Goal: Find specific page/section: Find specific page/section

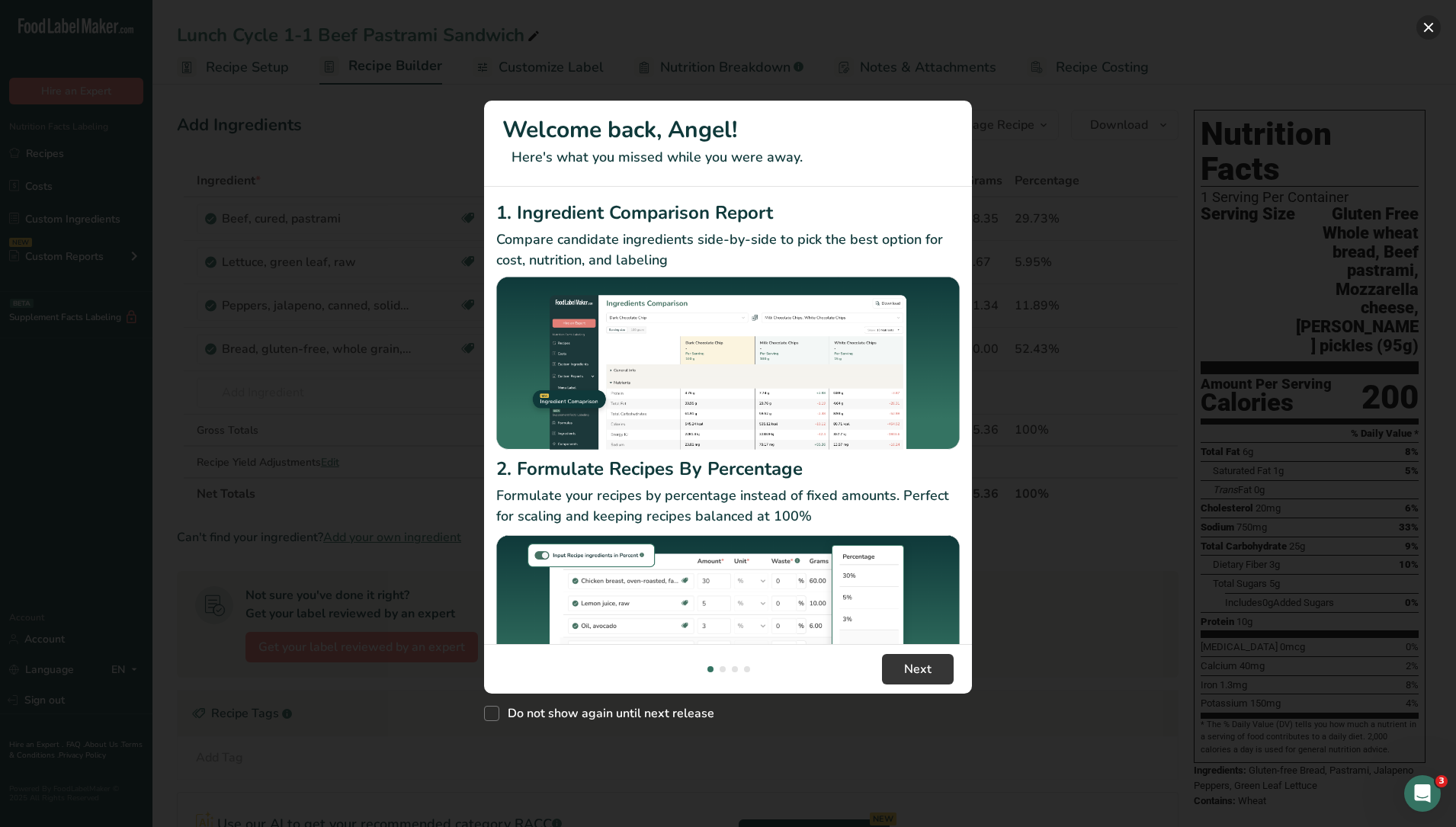
click at [1429, 23] on button "New Features" at bounding box center [1428, 28] width 24 height 24
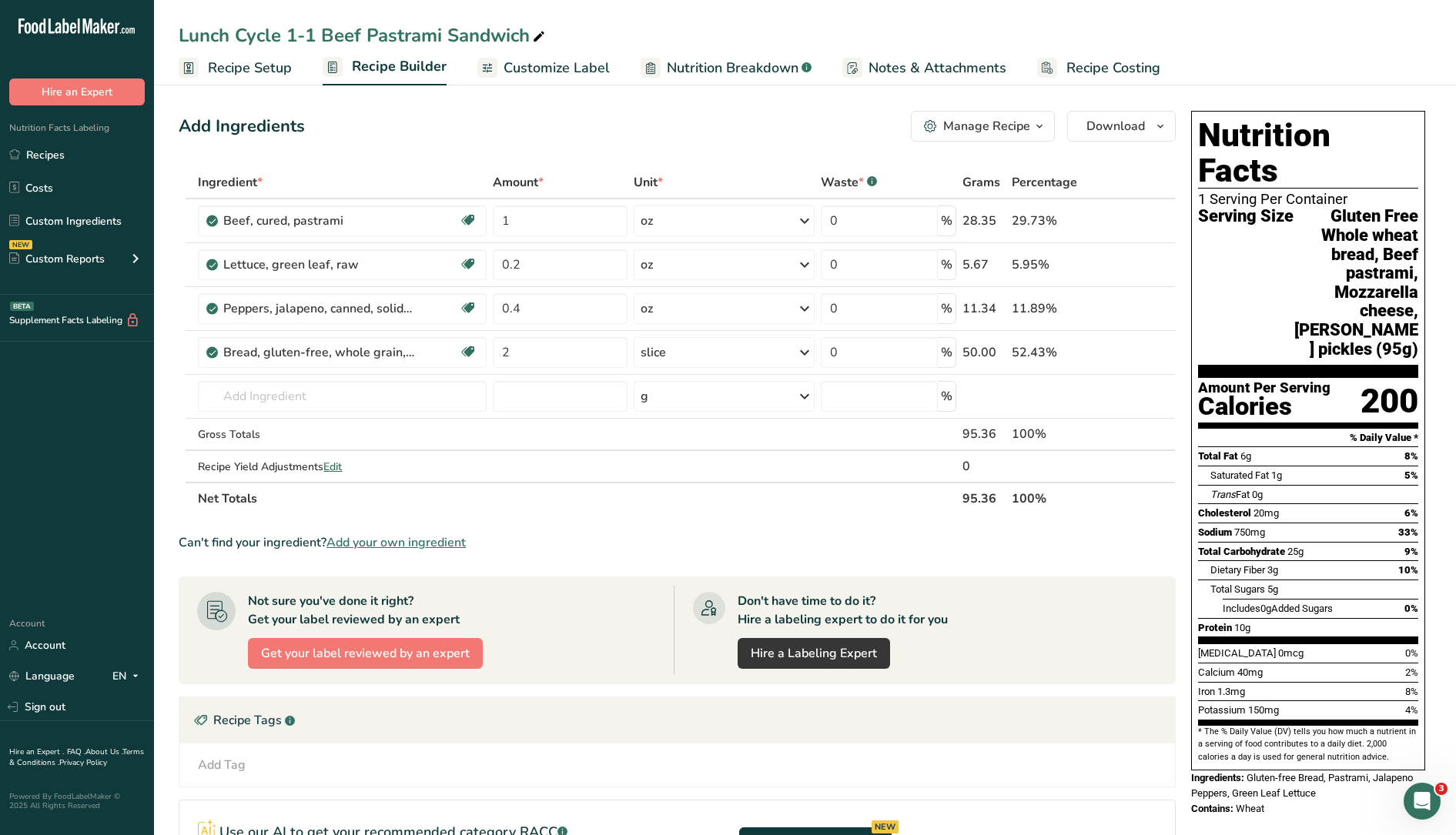
click at [42, 156] on link "Recipes" at bounding box center [77, 154] width 154 height 30
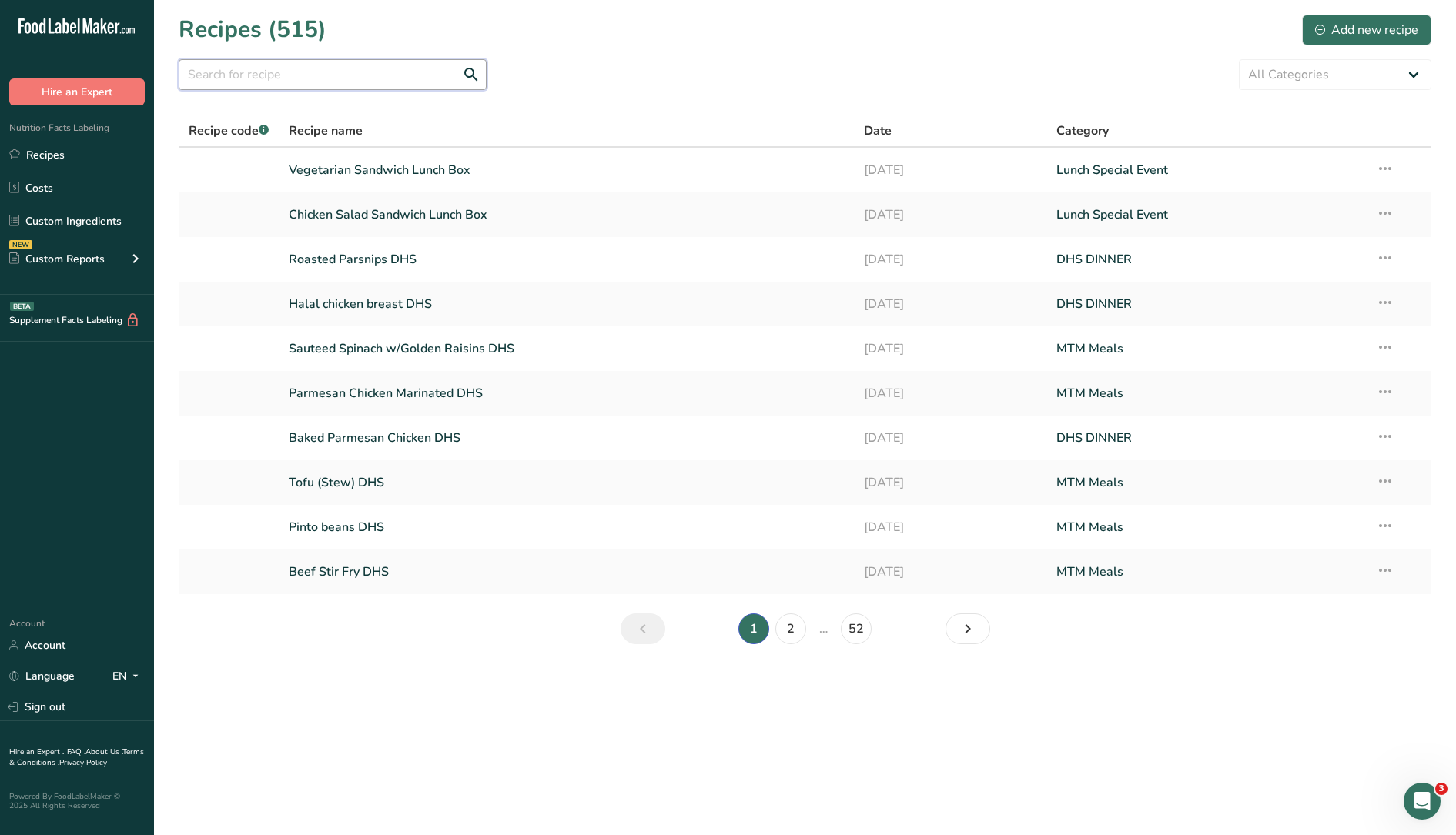
click at [361, 67] on input "text" at bounding box center [333, 74] width 308 height 31
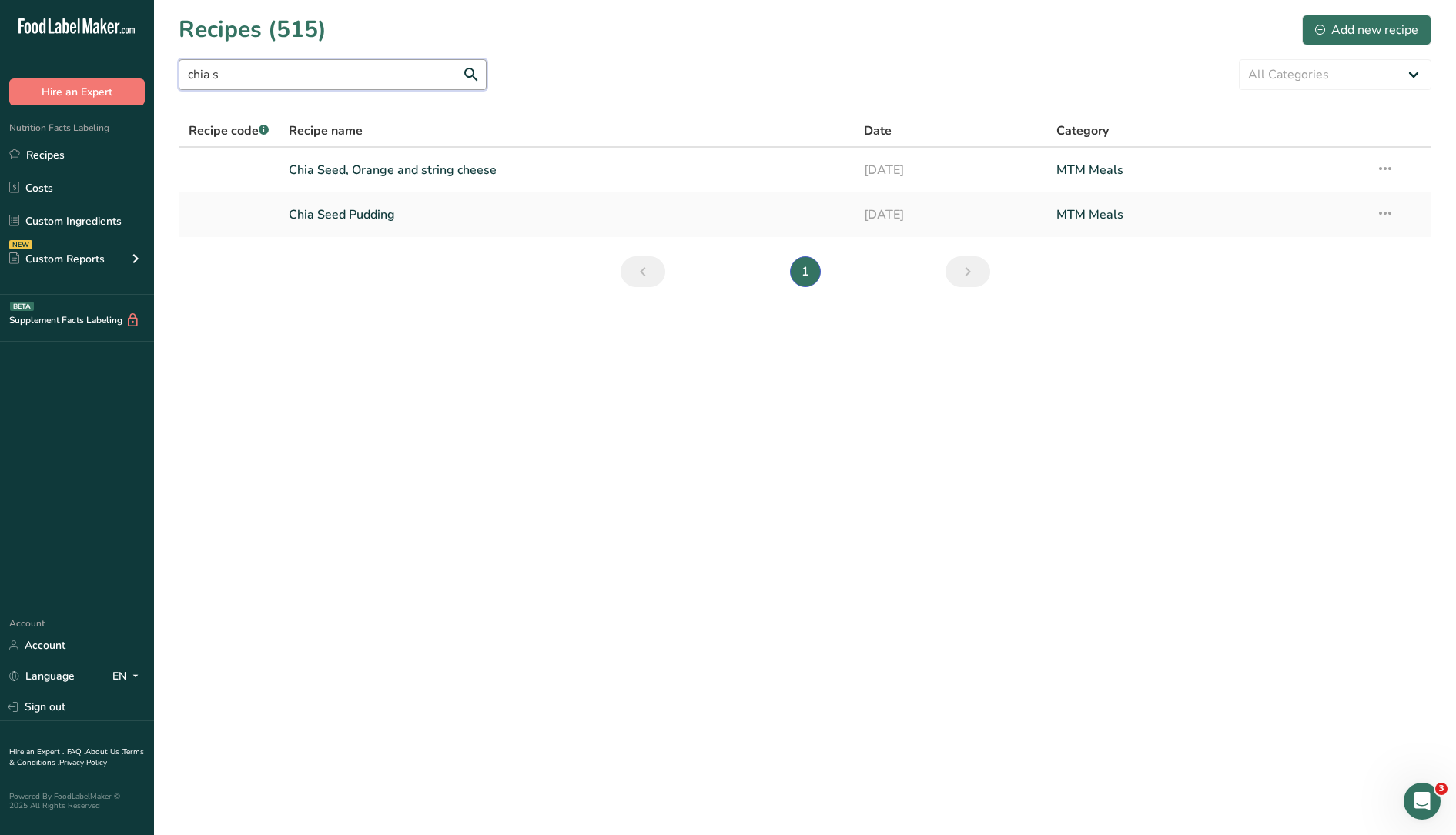
type input "chia s"
click at [390, 167] on link "Chia Seed, Orange and string cheese" at bounding box center [567, 169] width 557 height 32
